Goal: Obtain resource: Download file/media

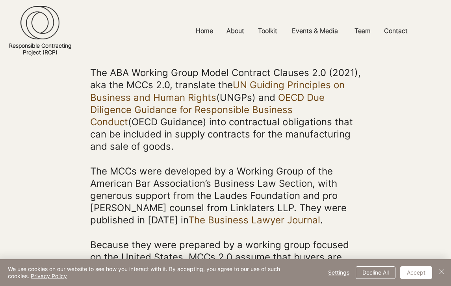
scroll to position [164, 0]
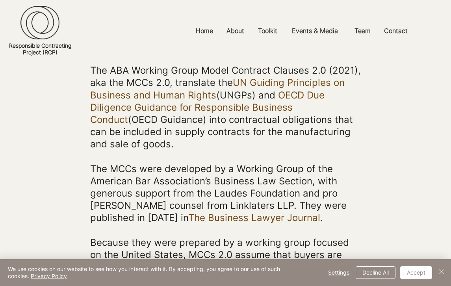
click at [264, 101] on span "The ABA Working Group Model Contract Clauses 2.0 (2021), aka the MCCs 2.0, tran…" at bounding box center [225, 107] width 271 height 85
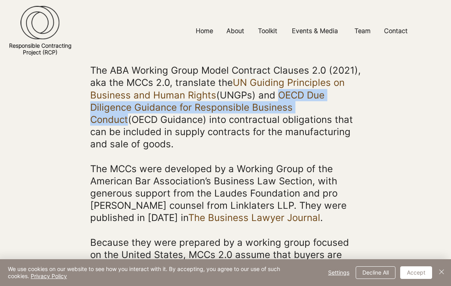
drag, startPoint x: 277, startPoint y: 102, endPoint x: 339, endPoint y: 109, distance: 63.1
click at [339, 109] on p "The ABA Working Group Model Contract Clauses 2.0 (2021), aka the MCCs 2.0, tran…" at bounding box center [225, 107] width 271 height 86
copy span "OECD Due Diligence Guidance for Responsible Business Conduct"
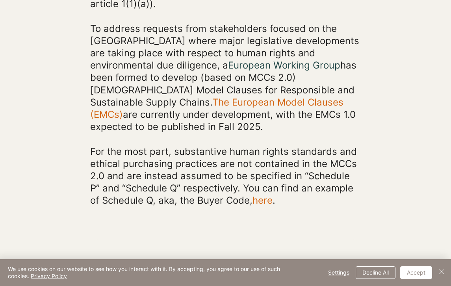
scroll to position [525, 0]
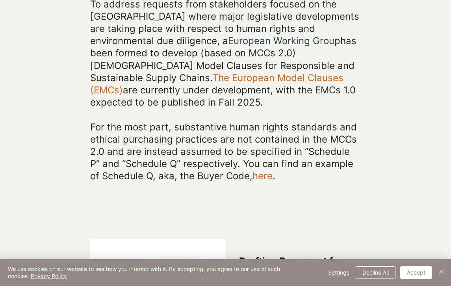
click at [167, 79] on link "The European Model Clauses (EMCs)" at bounding box center [216, 84] width 253 height 24
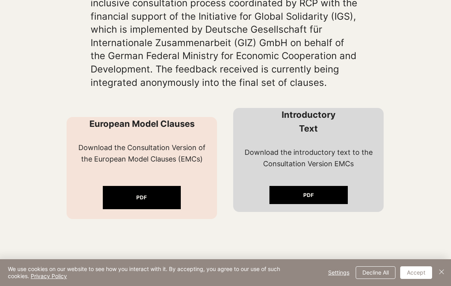
scroll to position [686, 0]
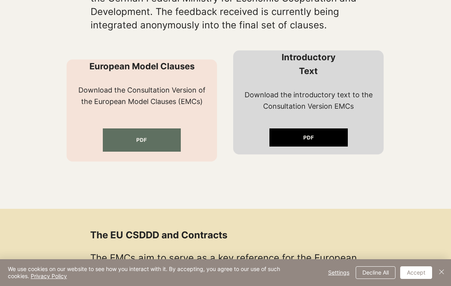
click at [158, 136] on link "PDF" at bounding box center [142, 139] width 78 height 23
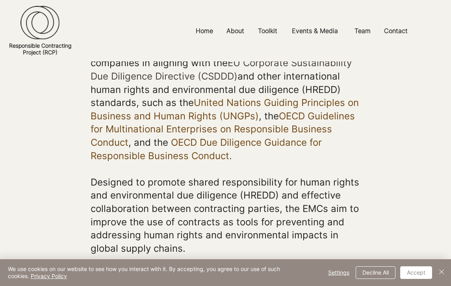
scroll to position [200, 0]
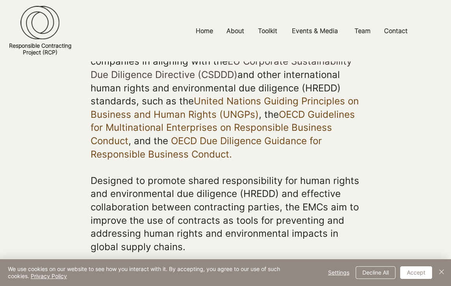
click at [210, 156] on span "OECD Due Diligence Guidance for Responsible Business Conduct." at bounding box center [206, 147] width 231 height 25
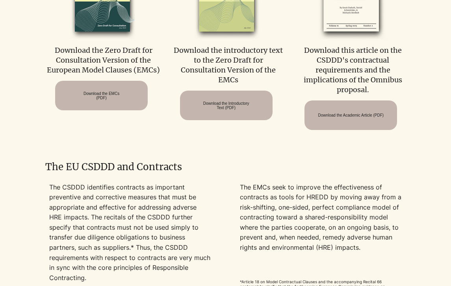
scroll to position [485, 0]
